Goal: Find specific page/section: Find specific page/section

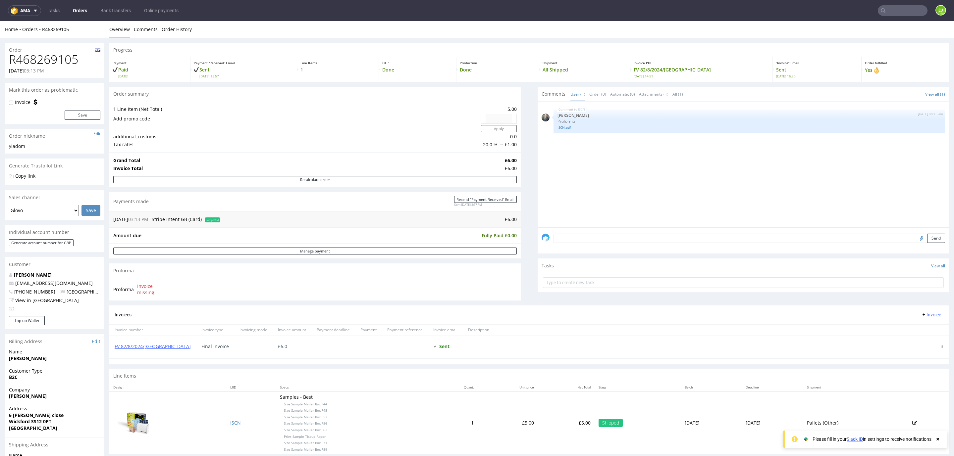
scroll to position [32, 0]
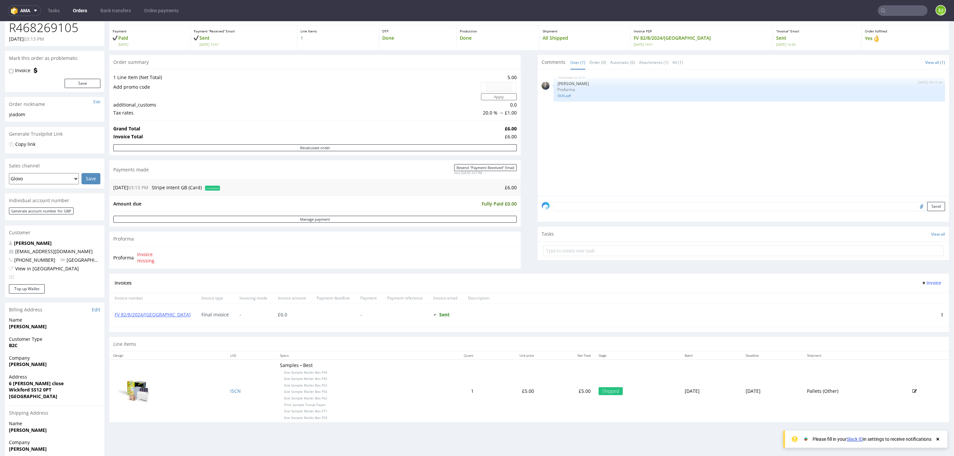
click at [885, 12] on input "text" at bounding box center [902, 10] width 50 height 11
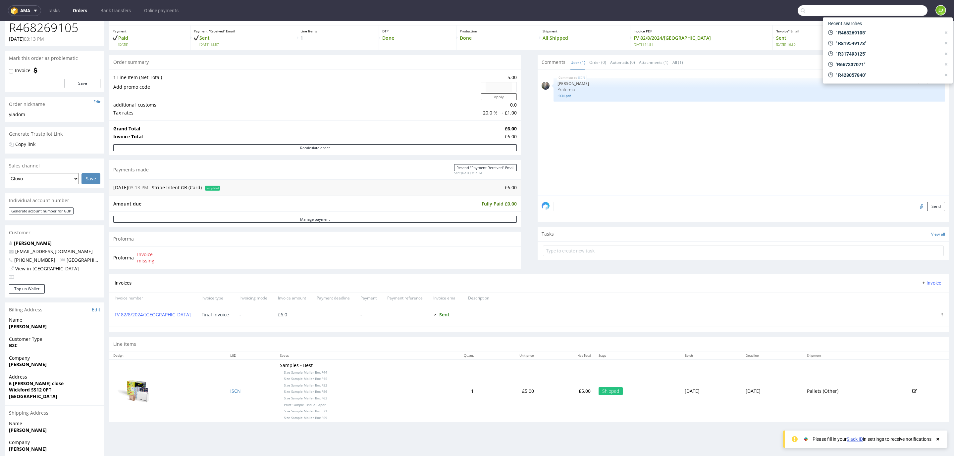
paste input "R011915406"
type input "R011915406"
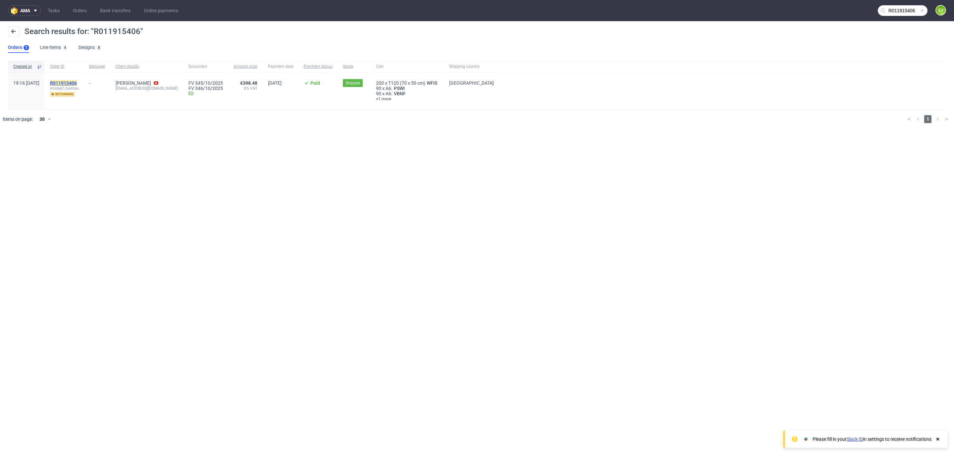
click at [77, 81] on mark "R011915406" at bounding box center [63, 82] width 27 height 5
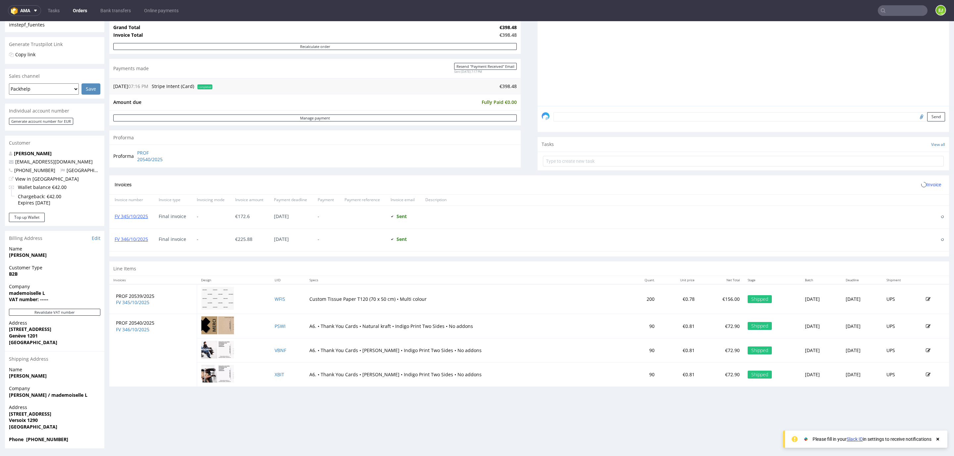
scroll to position [122, 0]
click at [138, 240] on link "FV 346/10/2025" at bounding box center [131, 238] width 33 height 6
click at [885, 11] on input "text" at bounding box center [902, 10] width 50 height 11
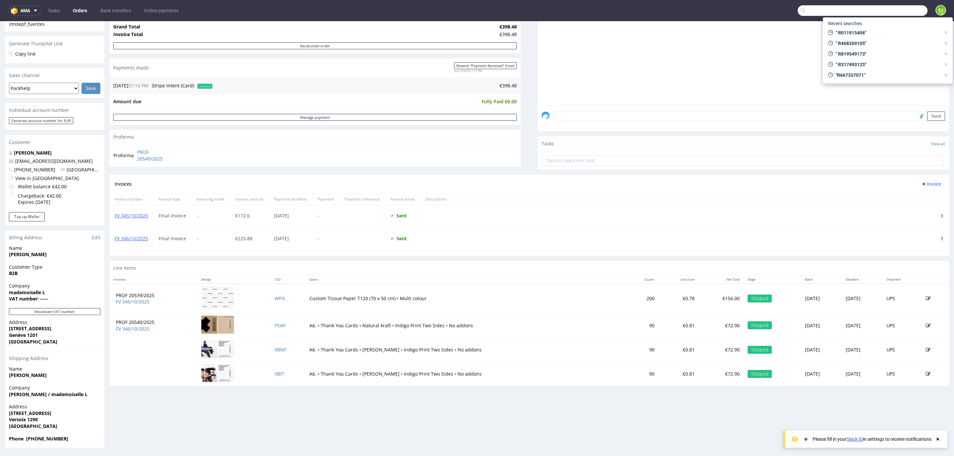
paste input "R042032403"
type input "R042032403"
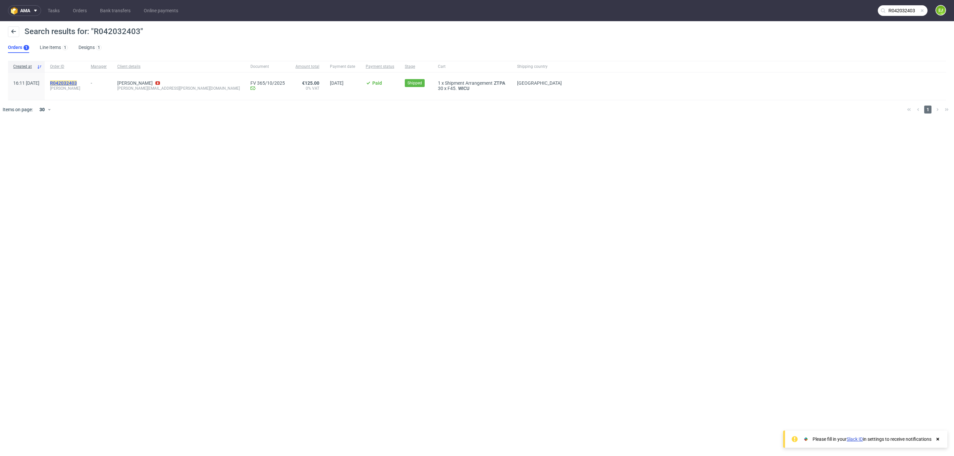
click at [77, 82] on mark "R042032403" at bounding box center [63, 82] width 27 height 5
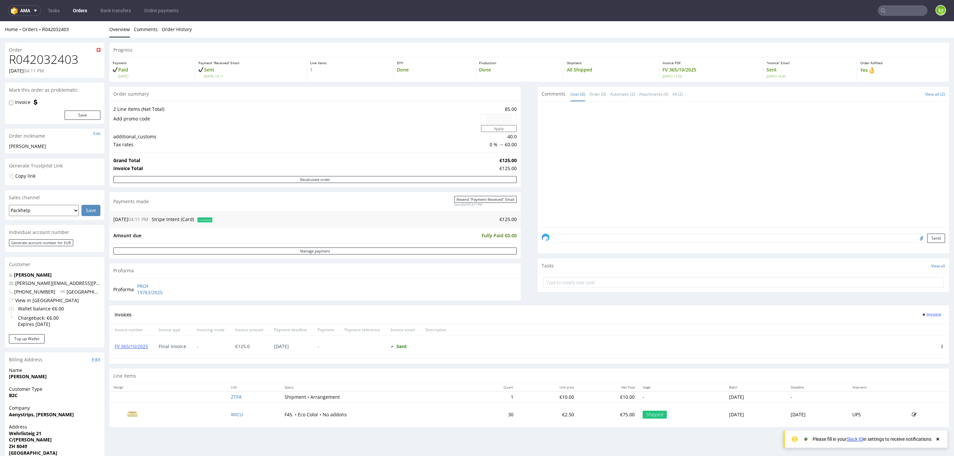
click at [885, 14] on input "text" at bounding box center [902, 10] width 50 height 11
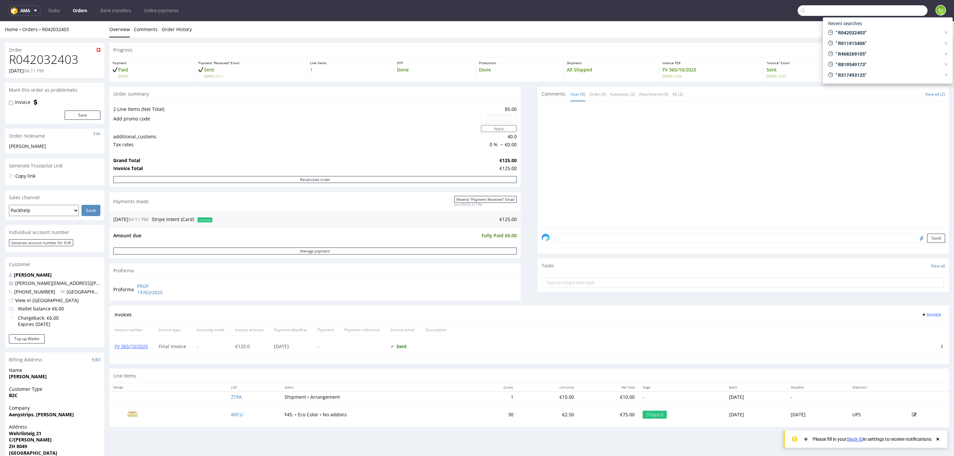
paste input "R061165673"
type input "R061165673"
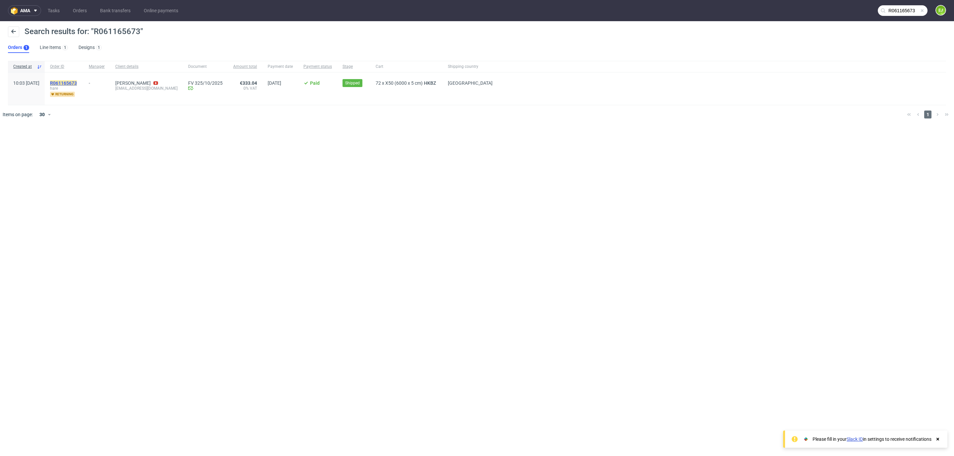
click at [77, 84] on mark "R061165673" at bounding box center [63, 82] width 27 height 5
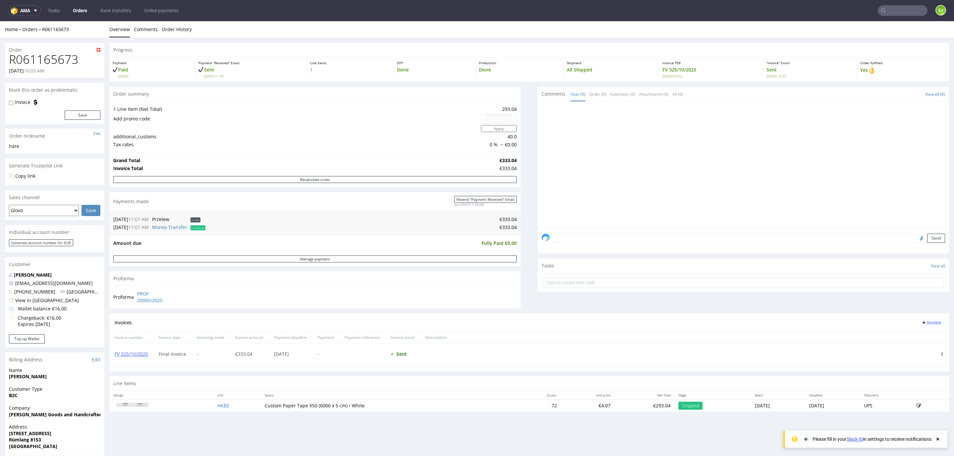
click at [900, 8] on input "text" at bounding box center [902, 10] width 50 height 11
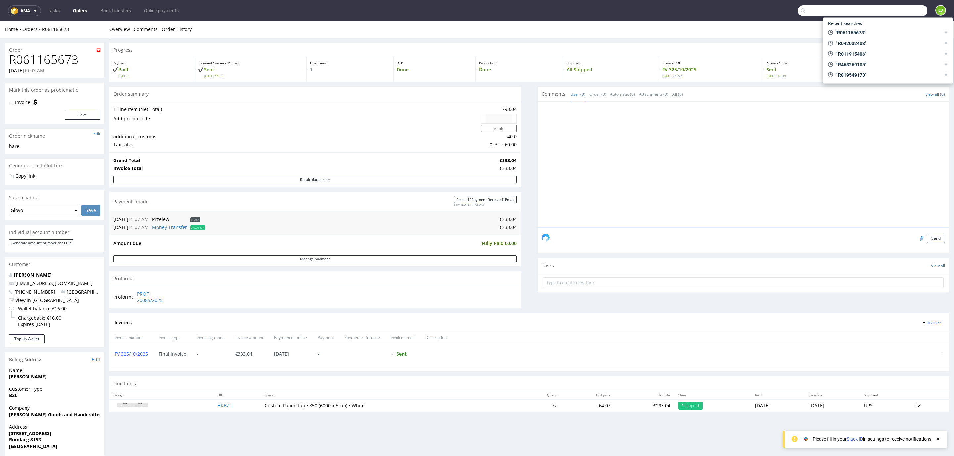
paste input "R819549173"
type input "R819549173"
